Goal: Find specific page/section

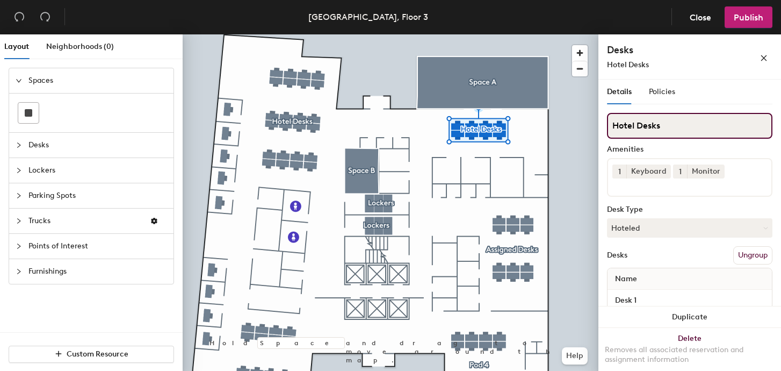
click at [662, 125] on input "Hotel Desks" at bounding box center [690, 126] width 166 height 26
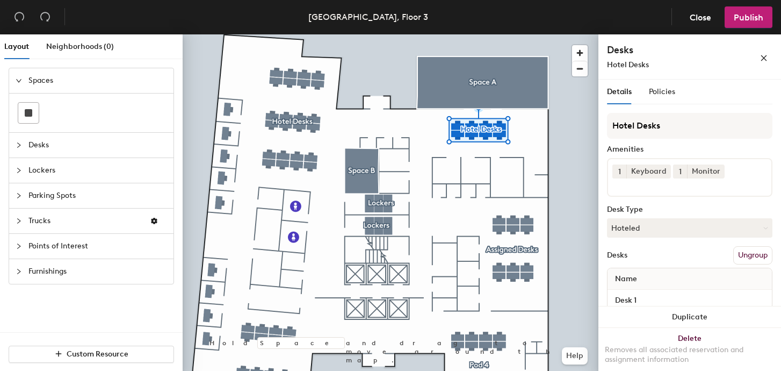
click at [54, 141] on span "Desks" at bounding box center [97, 145] width 139 height 25
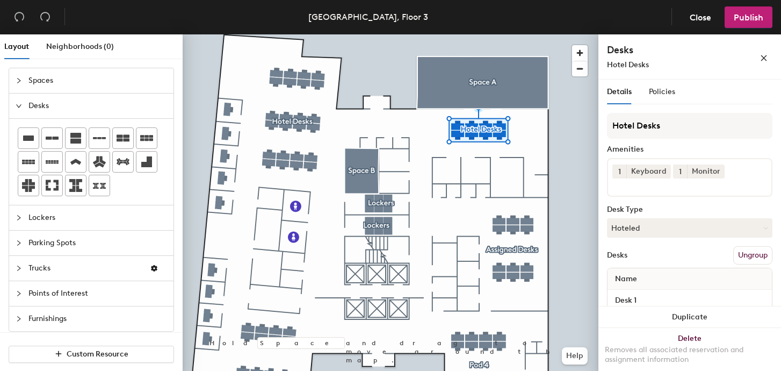
click at [41, 224] on span "Lockers" at bounding box center [97, 217] width 139 height 25
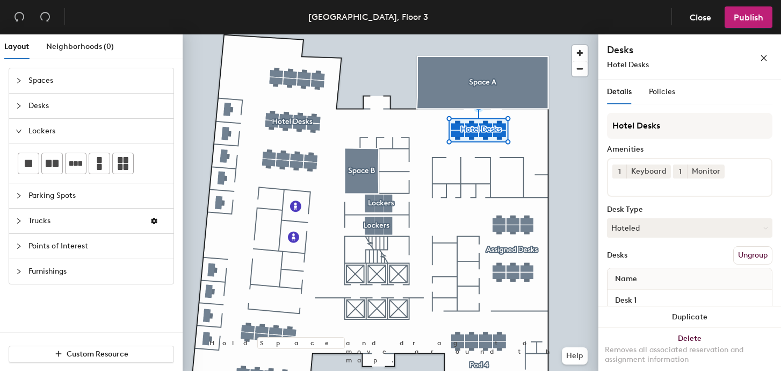
click at [68, 250] on span "Points of Interest" at bounding box center [97, 246] width 139 height 25
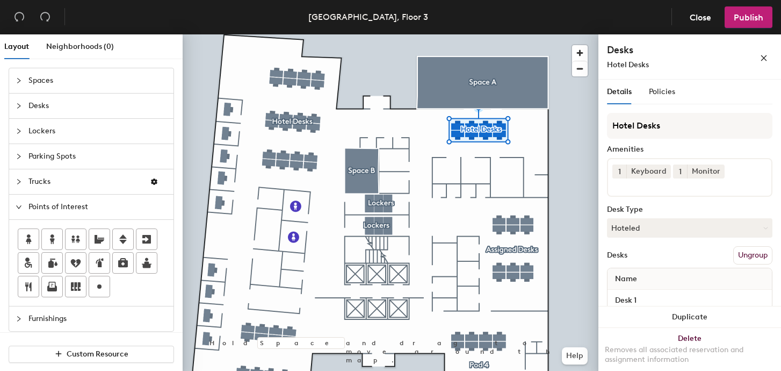
click at [121, 320] on span "Furnishings" at bounding box center [97, 318] width 139 height 25
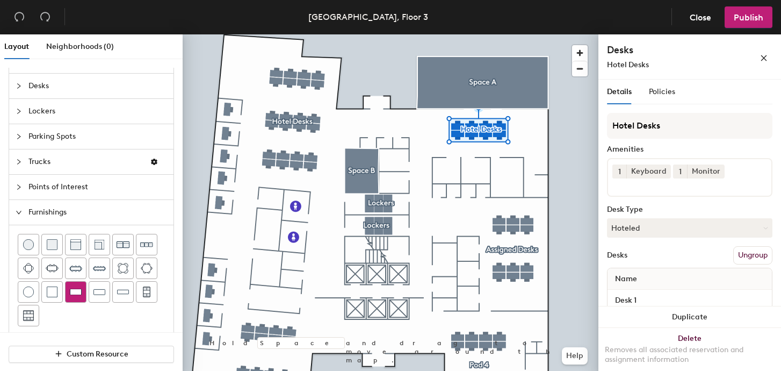
scroll to position [32, 0]
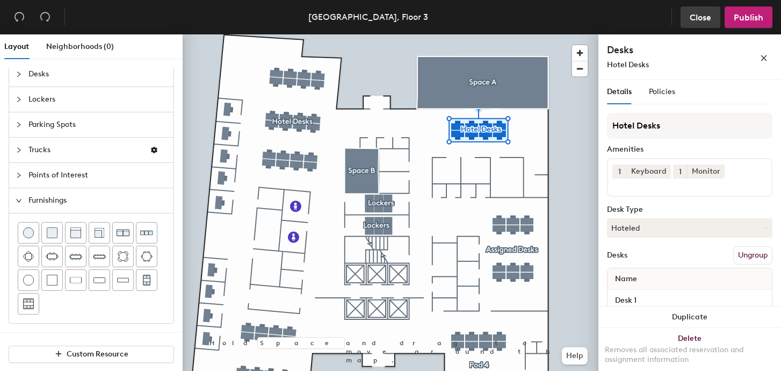
click at [693, 15] on span "Close" at bounding box center [700, 17] width 21 height 10
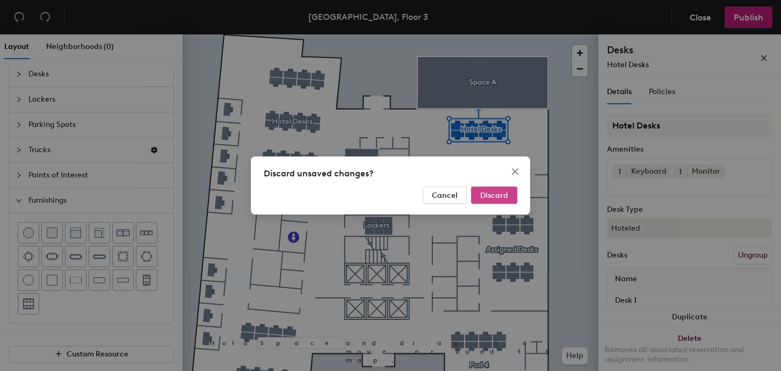
click at [508, 190] on button "Discard" at bounding box center [494, 195] width 46 height 17
